Goal: Task Accomplishment & Management: Complete application form

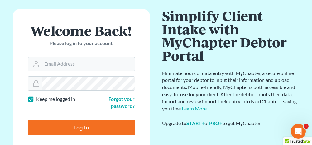
scroll to position [62, 0]
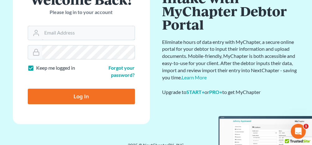
type input "[PERSON_NAME][EMAIL_ADDRESS][DOMAIN_NAME]"
click at [82, 98] on input "Log In" at bounding box center [81, 97] width 107 height 16
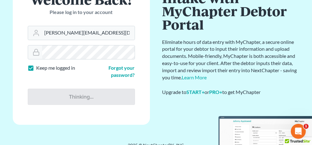
type input "Thinking..."
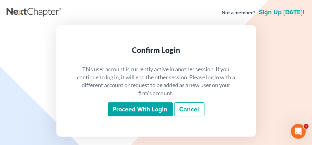
click at [123, 108] on input "Proceed with login" at bounding box center [140, 109] width 65 height 14
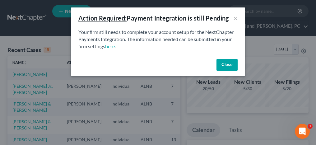
click at [223, 66] on button "Close" at bounding box center [227, 65] width 21 height 12
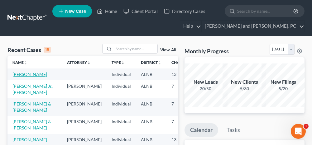
click at [23, 73] on link "[PERSON_NAME]" at bounding box center [29, 74] width 35 height 5
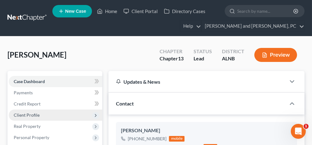
click at [40, 115] on span "Client Profile" at bounding box center [55, 115] width 93 height 11
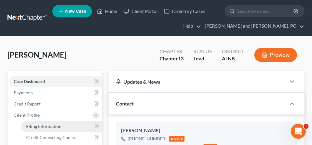
click at [50, 126] on span "Filing Information" at bounding box center [43, 126] width 35 height 5
select select "1"
select select "0"
select select "3"
select select "0"
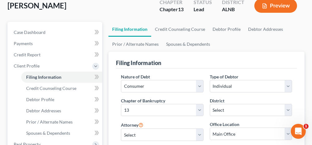
scroll to position [62, 0]
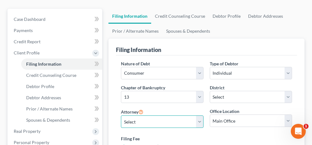
click at [128, 120] on select "Select [PERSON_NAME] - ALNB [PERSON_NAME] - ALNB [PERSON_NAME] - ALMB" at bounding box center [162, 122] width 82 height 12
select select "1"
click at [121, 116] on select "Select [PERSON_NAME] - ALNB [PERSON_NAME] - ALNB [PERSON_NAME] - ALMB" at bounding box center [162, 122] width 82 height 12
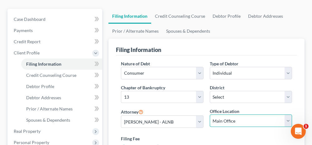
click at [220, 117] on select "Main Office [GEOGRAPHIC_DATA]" at bounding box center [251, 121] width 82 height 12
select select "0"
click at [210, 115] on select "Main Office [GEOGRAPHIC_DATA]" at bounding box center [251, 121] width 82 height 12
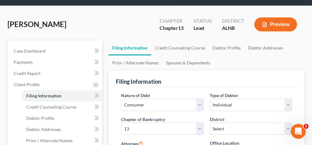
scroll to position [0, 0]
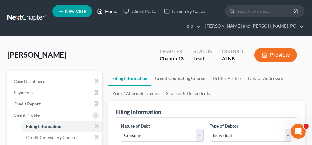
click at [111, 13] on link "Home" at bounding box center [107, 11] width 26 height 11
